Goal: Navigation & Orientation: Find specific page/section

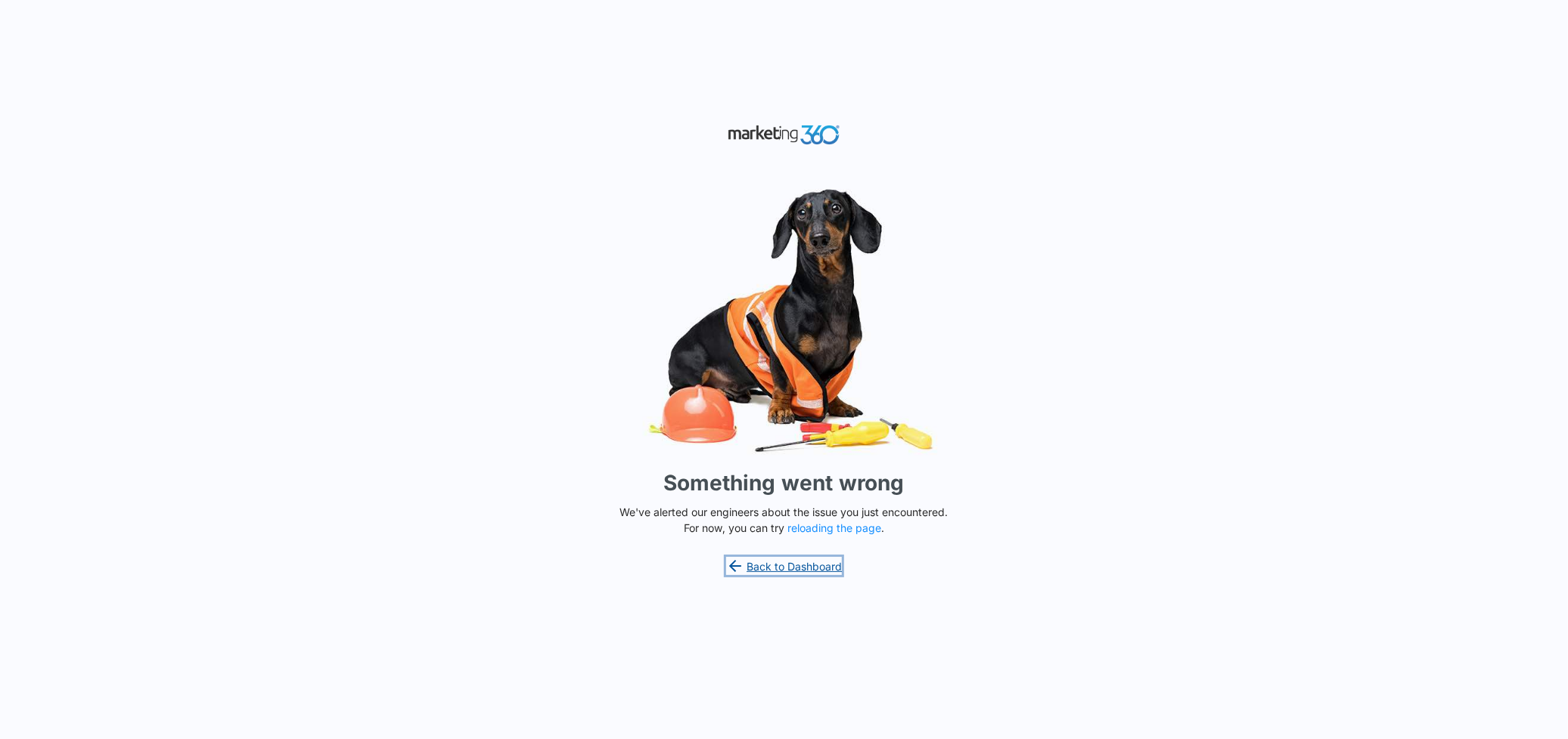
click at [790, 563] on link "Back to Dashboard" at bounding box center [784, 567] width 117 height 18
click at [830, 525] on button "reloading the page" at bounding box center [834, 528] width 94 height 12
click at [779, 566] on link "Back to Dashboard" at bounding box center [784, 567] width 117 height 18
